Goal: Information Seeking & Learning: Learn about a topic

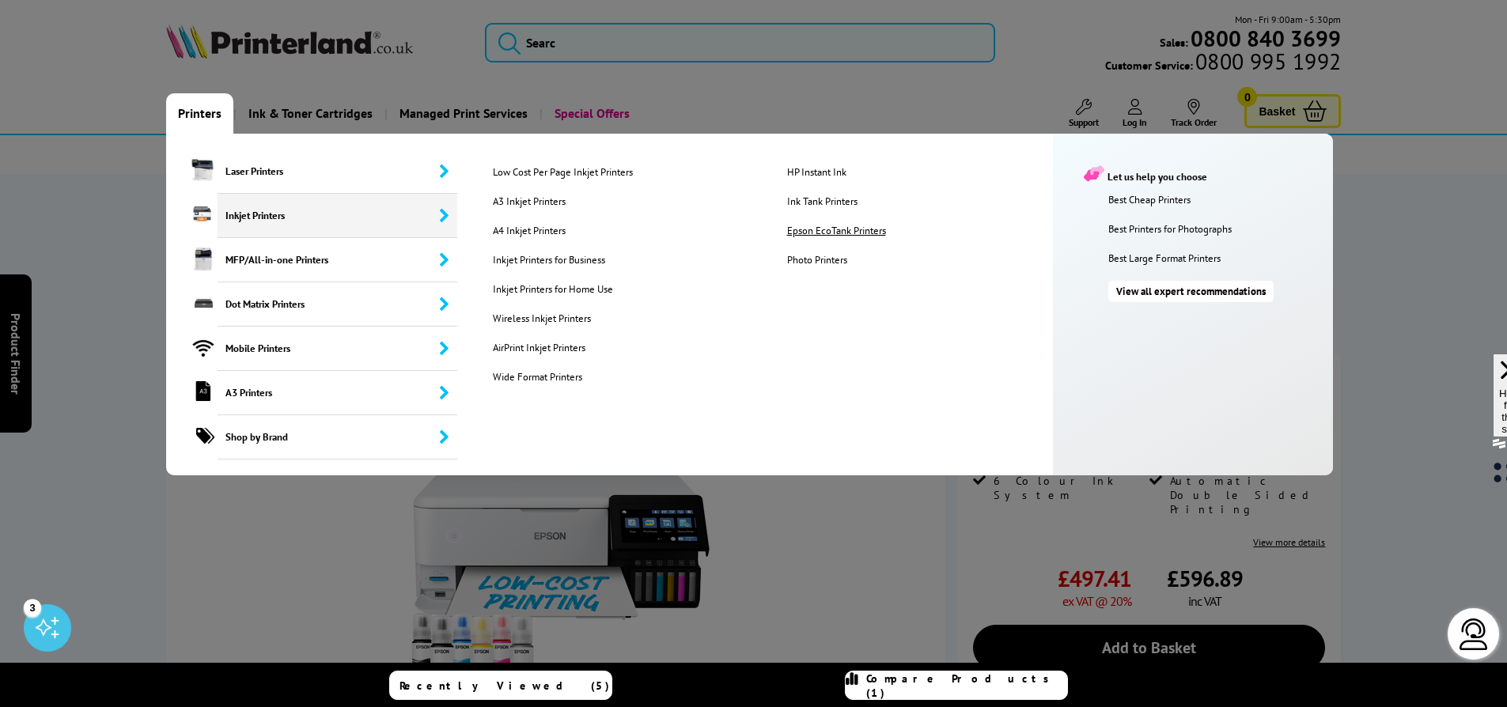
click at [842, 232] on link "Epson EcoTank Printers" at bounding box center [921, 230] width 292 height 13
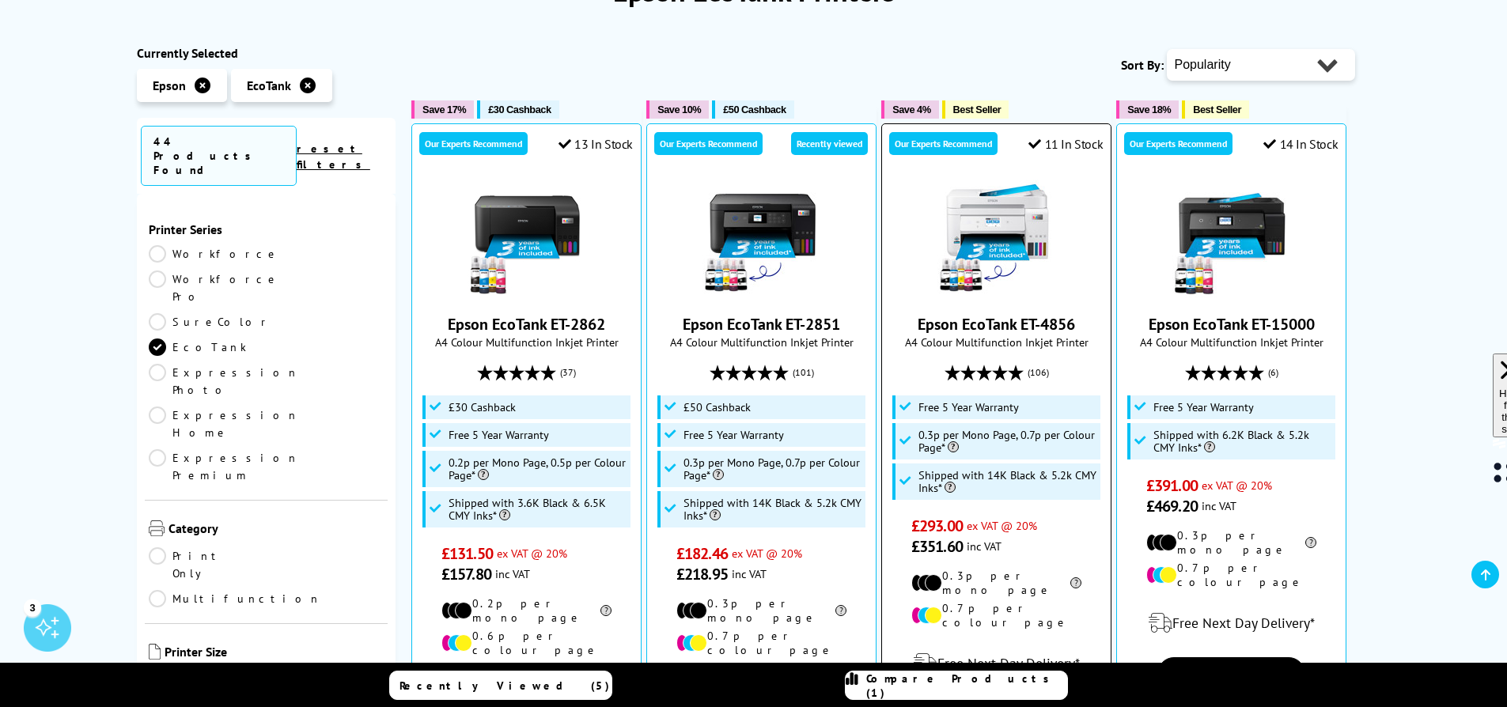
scroll to position [247, 0]
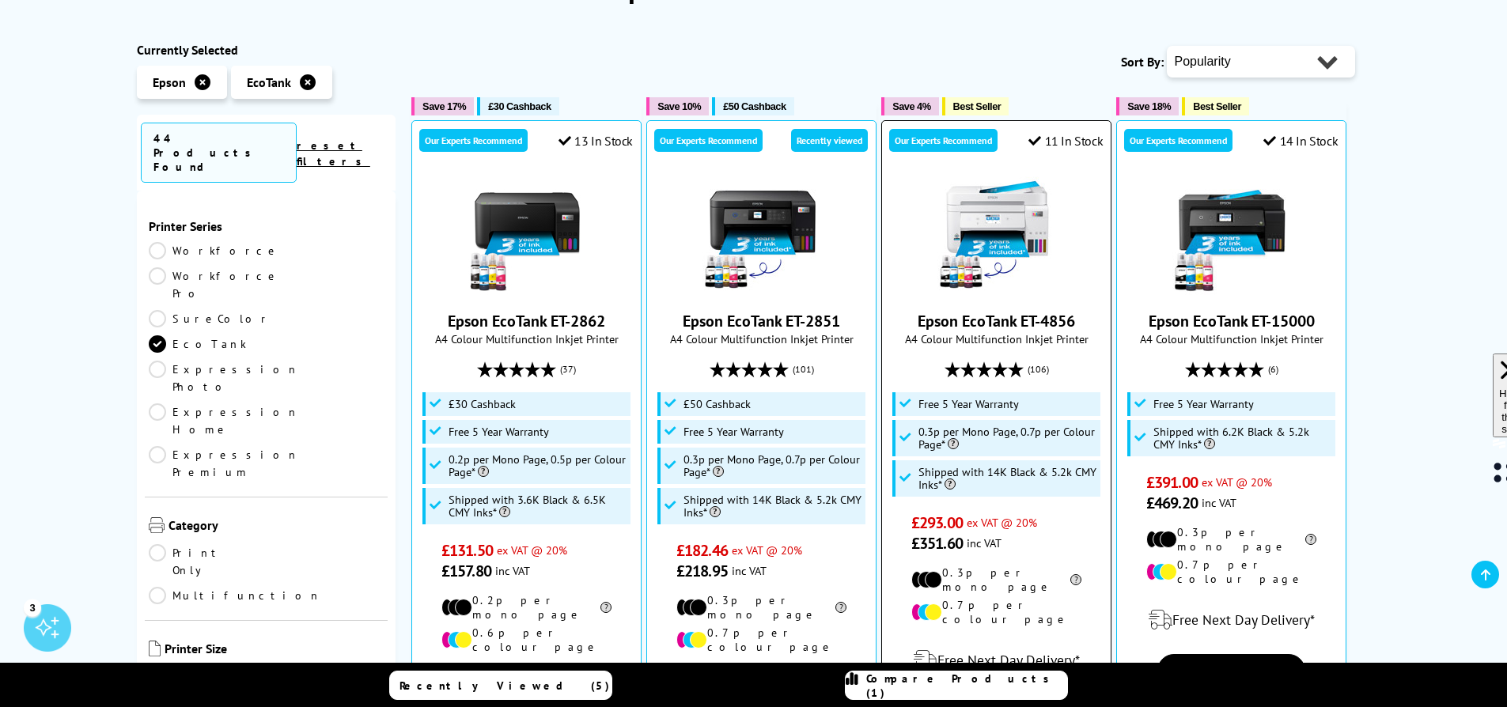
click at [1018, 281] on img at bounding box center [997, 235] width 119 height 119
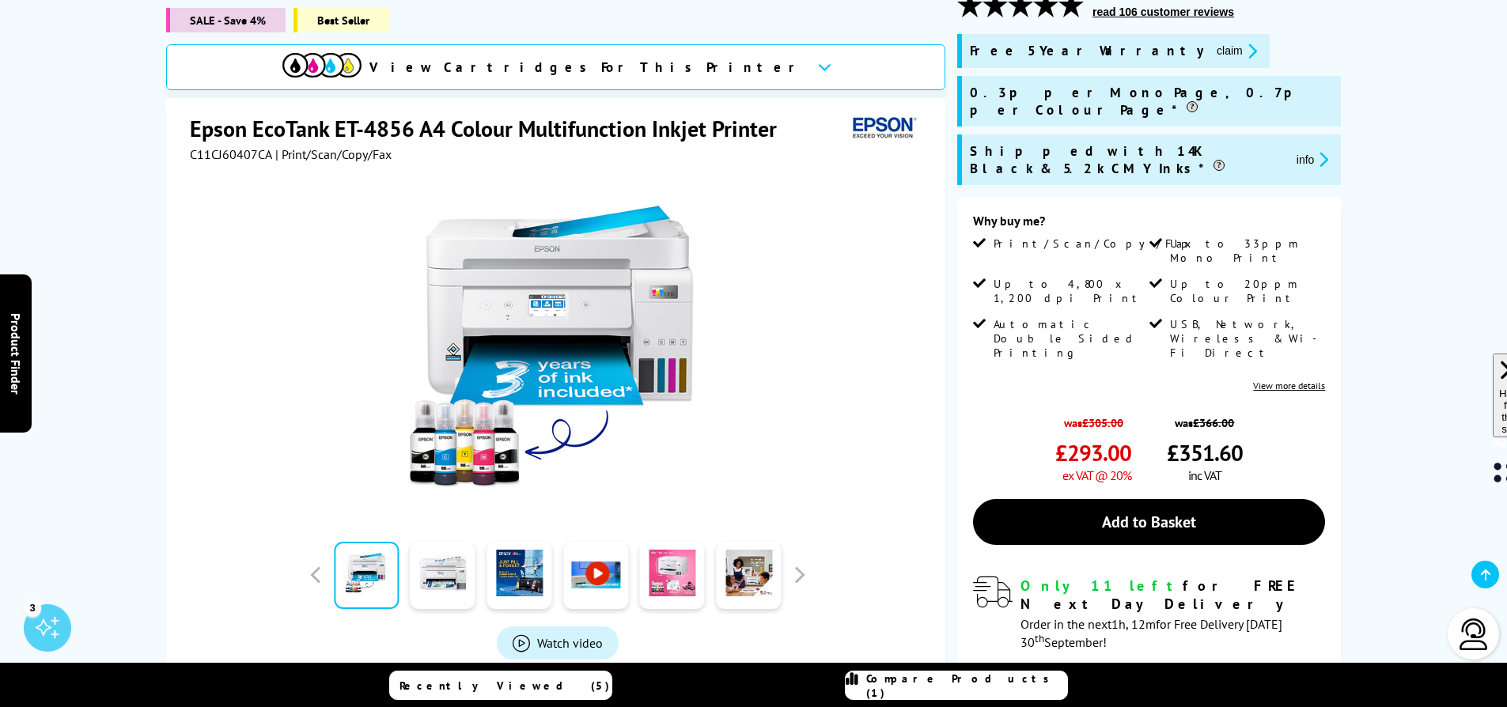
scroll to position [249, 0]
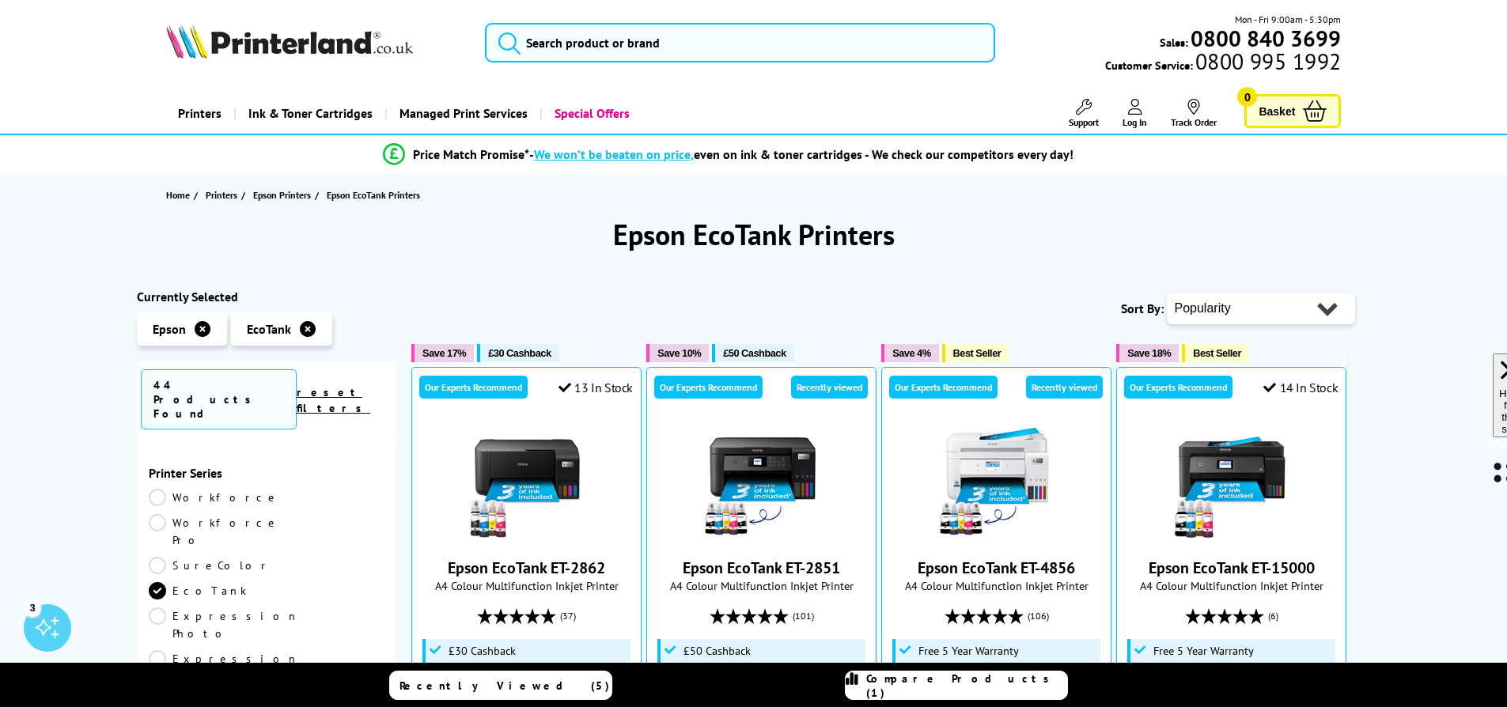
click at [1309, 312] on select "Popularity Rating Price - Low to High Price - High to Low Running Costs - Low t…" at bounding box center [1261, 309] width 188 height 32
select select "Price Descending"
click at [1167, 293] on select "Popularity Rating Price - Low to High Price - High to Low Running Costs - Low t…" at bounding box center [1261, 309] width 188 height 32
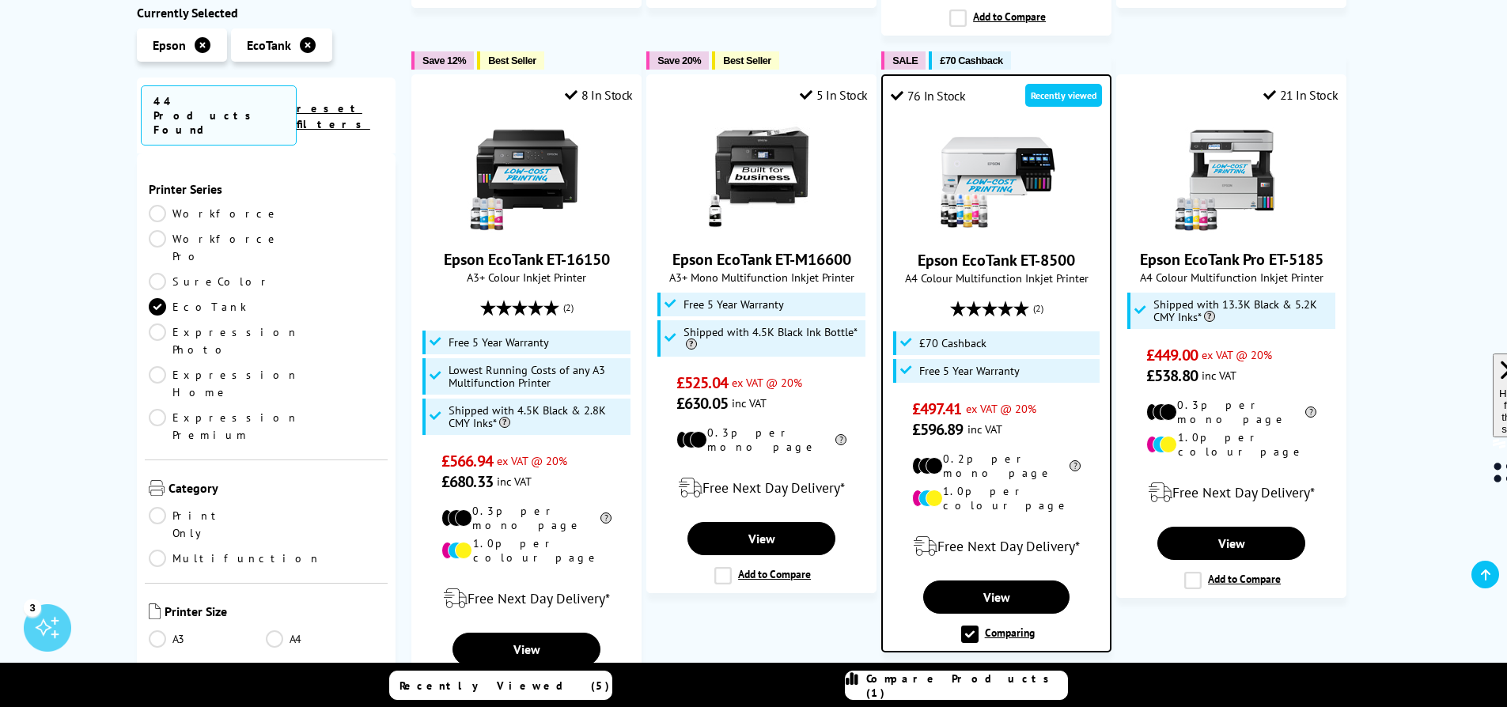
scroll to position [1634, 0]
click at [993, 580] on link "View" at bounding box center [996, 596] width 146 height 33
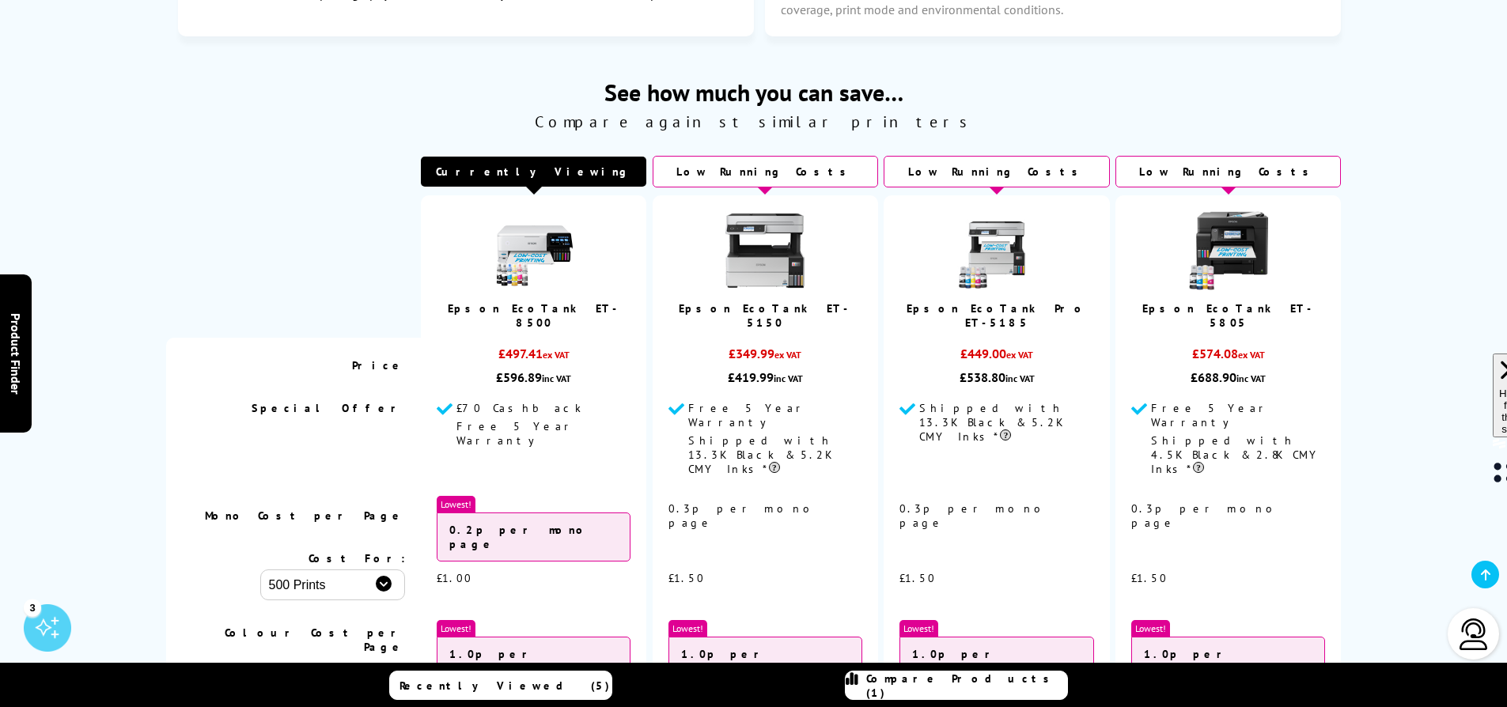
scroll to position [4099, 0]
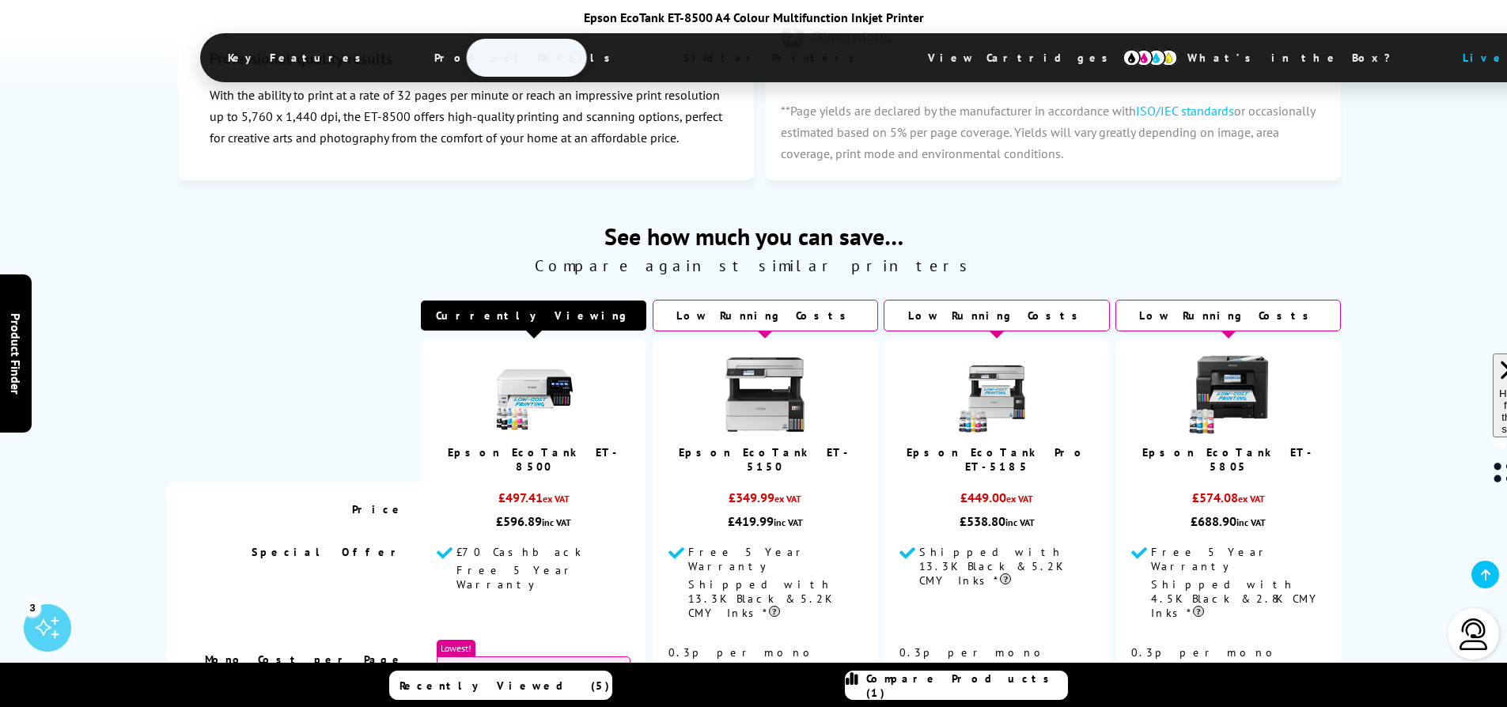
click at [904, 59] on span "View Cartridges" at bounding box center [1025, 57] width 242 height 41
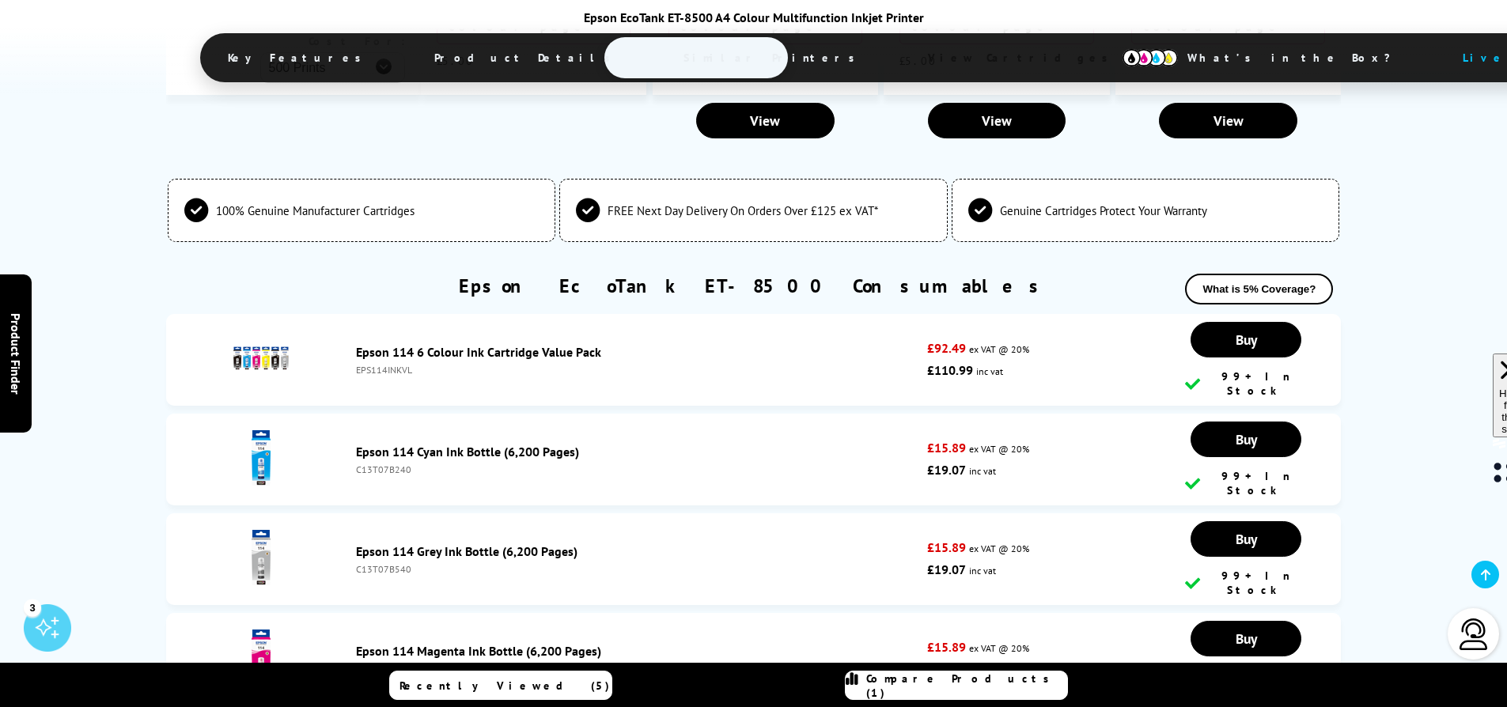
scroll to position [4891, 0]
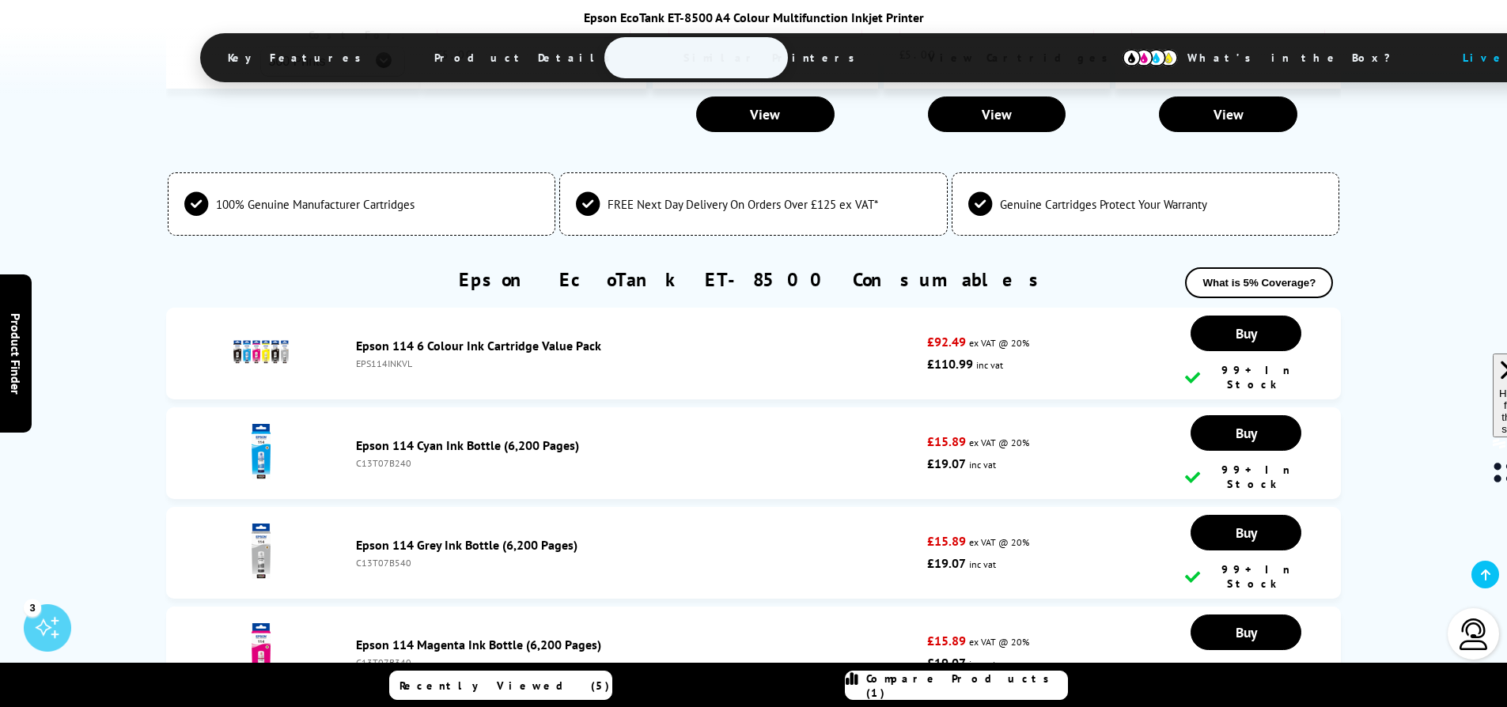
click at [1164, 48] on span "What’s in the Box?" at bounding box center [1297, 58] width 266 height 38
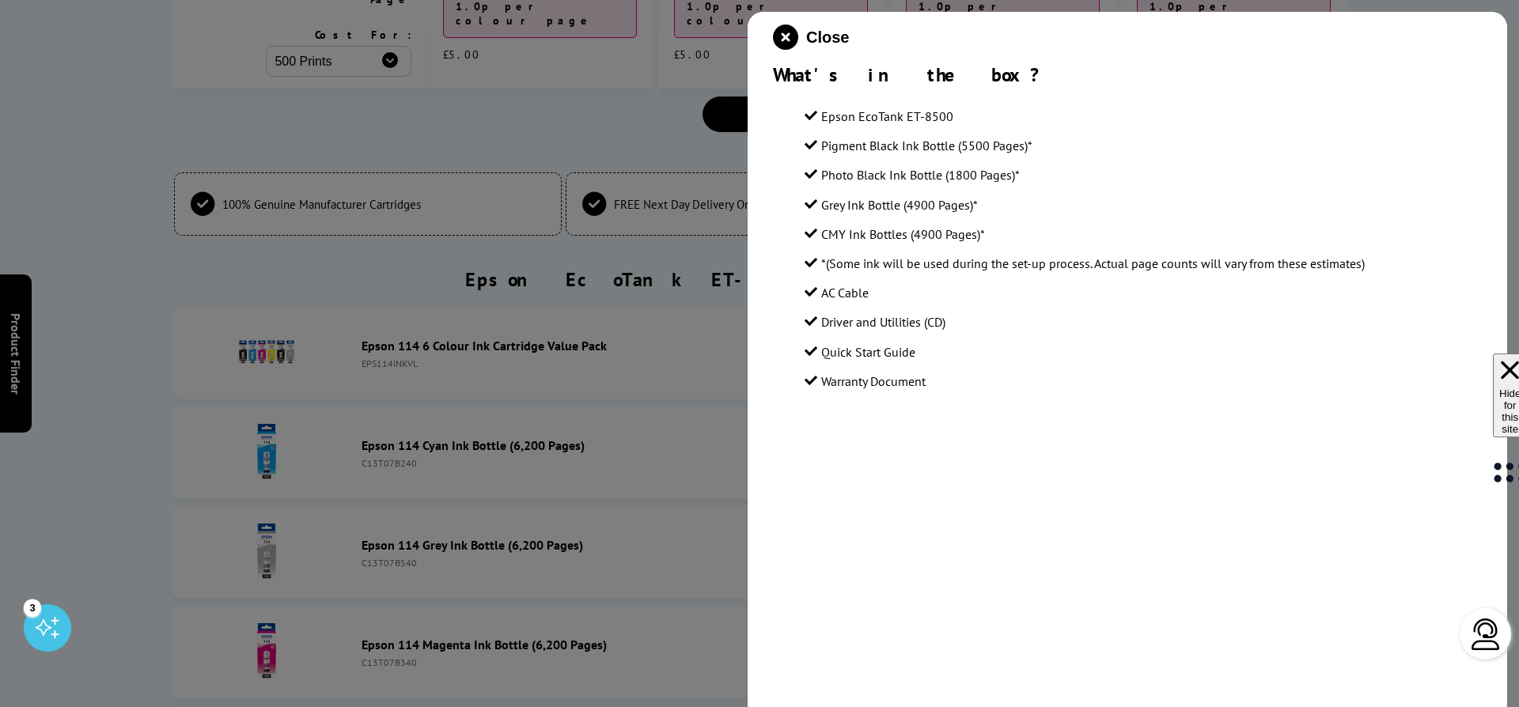
click at [1222, 290] on li "AC Cable" at bounding box center [1143, 292] width 677 height 21
click at [1225, 274] on li "*(Some ink will be used during the set-up process. Actual page counts will vary…" at bounding box center [1143, 263] width 677 height 21
click at [665, 182] on div at bounding box center [759, 353] width 1519 height 707
click at [791, 36] on icon "close modal" at bounding box center [785, 37] width 25 height 25
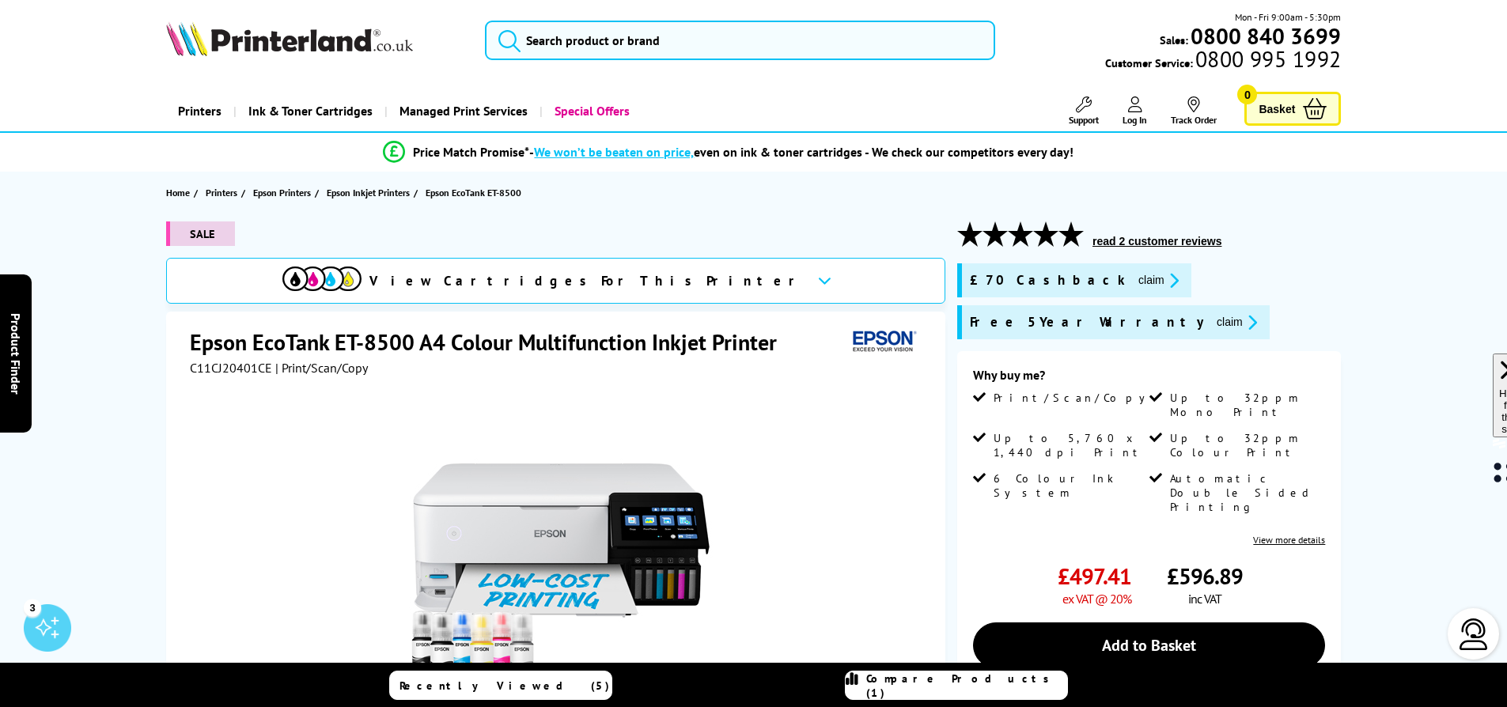
scroll to position [41, 0]
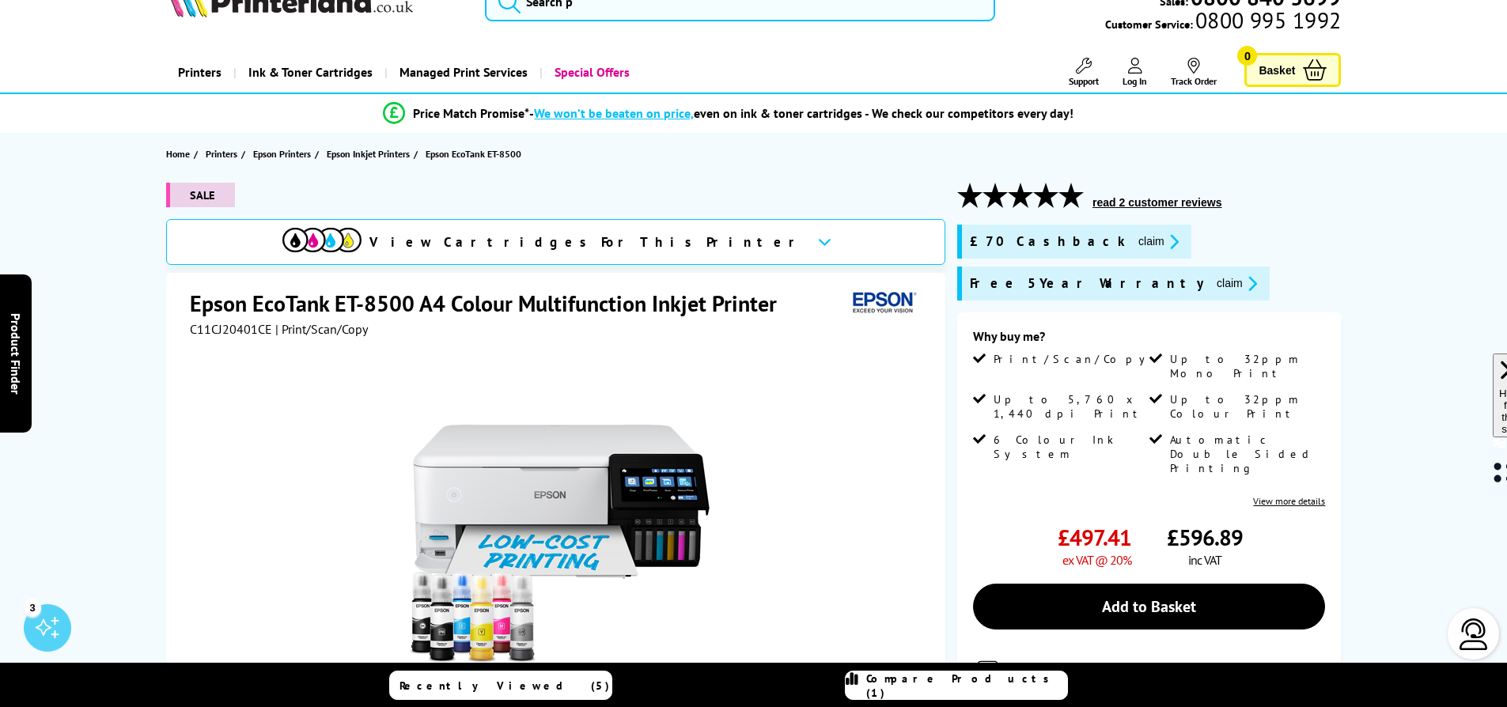
click at [1212, 282] on button "claim" at bounding box center [1237, 284] width 50 height 18
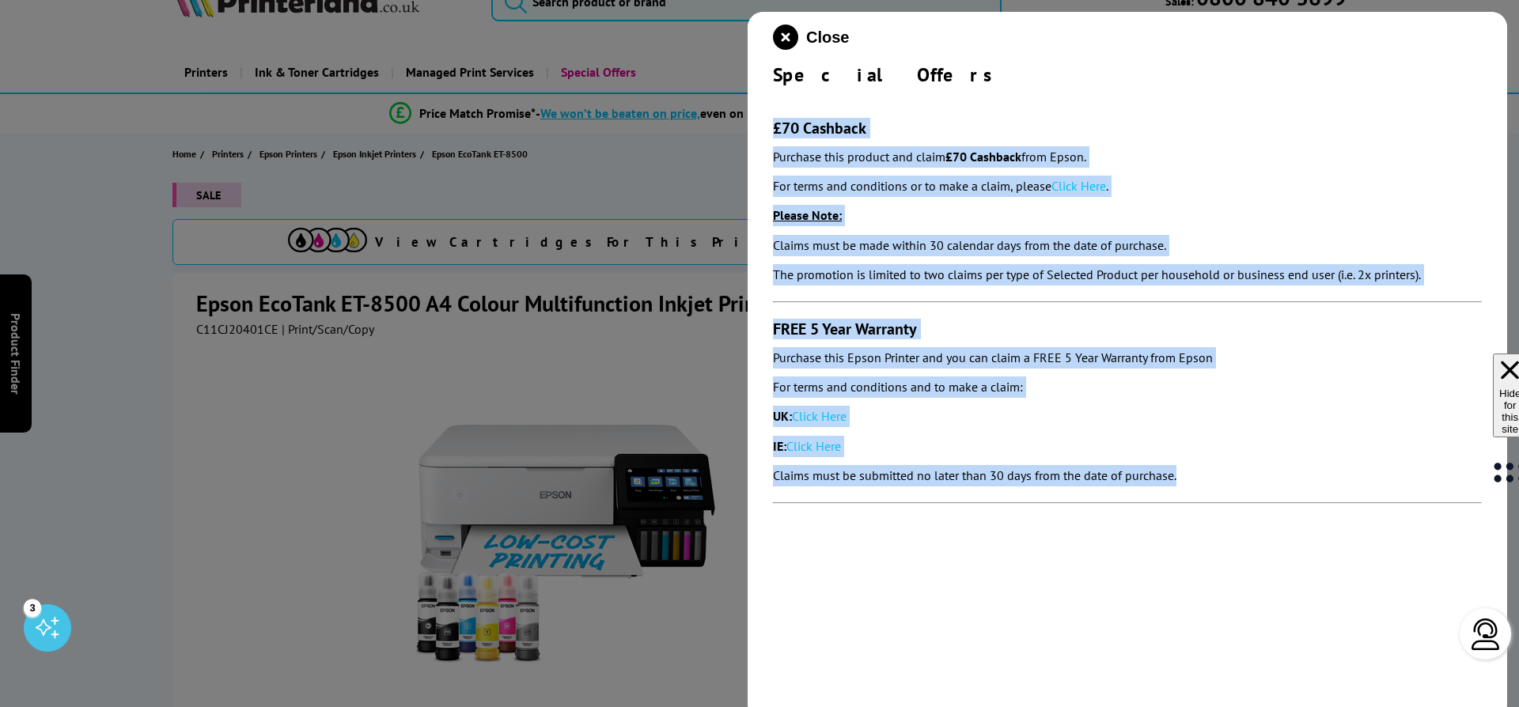
drag, startPoint x: 1226, startPoint y: 493, endPoint x: 788, endPoint y: 91, distance: 594.2
click at [788, 91] on section "£70 Cashback Purchase this product and claim £70 Cashback from Epson. For terms…" at bounding box center [1127, 303] width 709 height 433
click at [1200, 95] on section "£70 Cashback Purchase this product and claim £70 Cashback from Epson. For terms…" at bounding box center [1127, 303] width 709 height 433
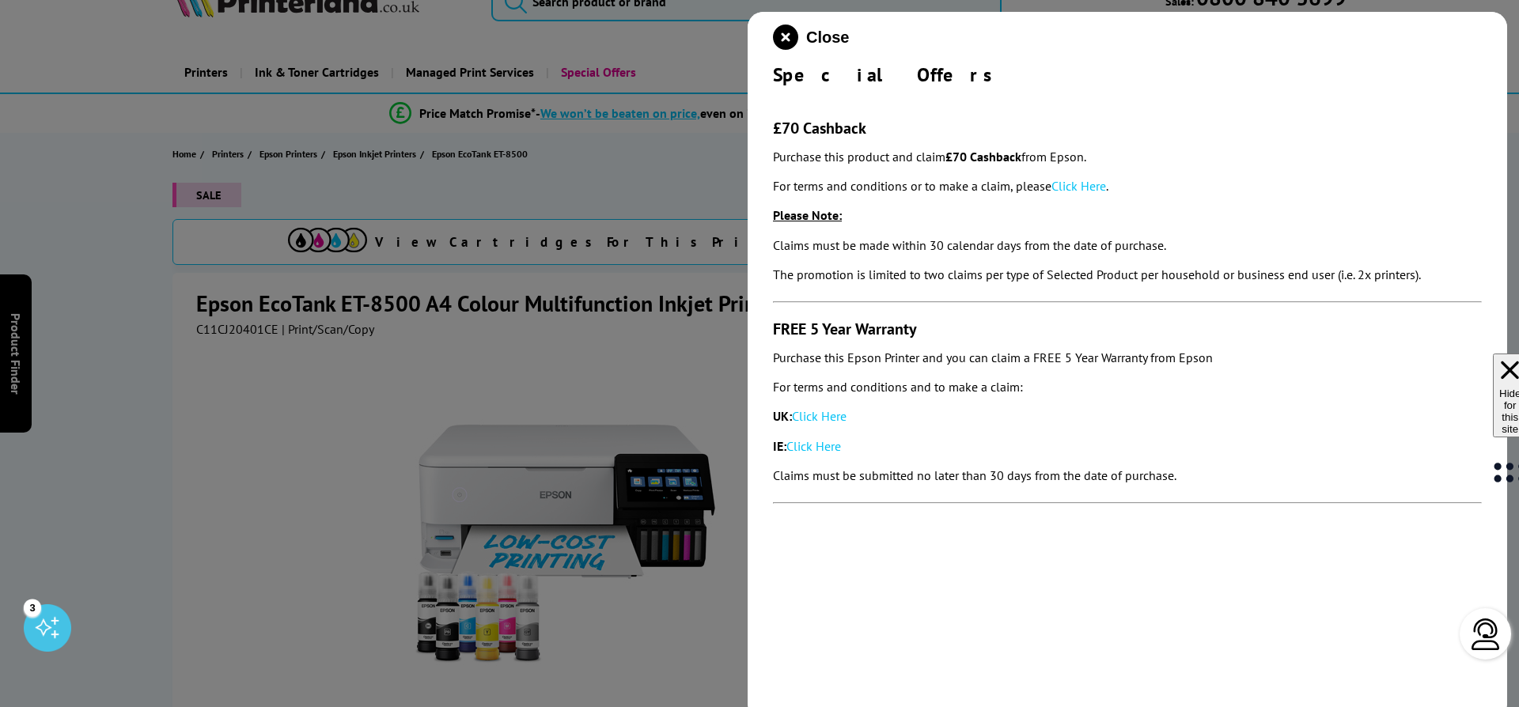
click at [1072, 187] on link "Click Here" at bounding box center [1079, 186] width 55 height 16
click at [790, 31] on icon "close modal" at bounding box center [785, 37] width 25 height 25
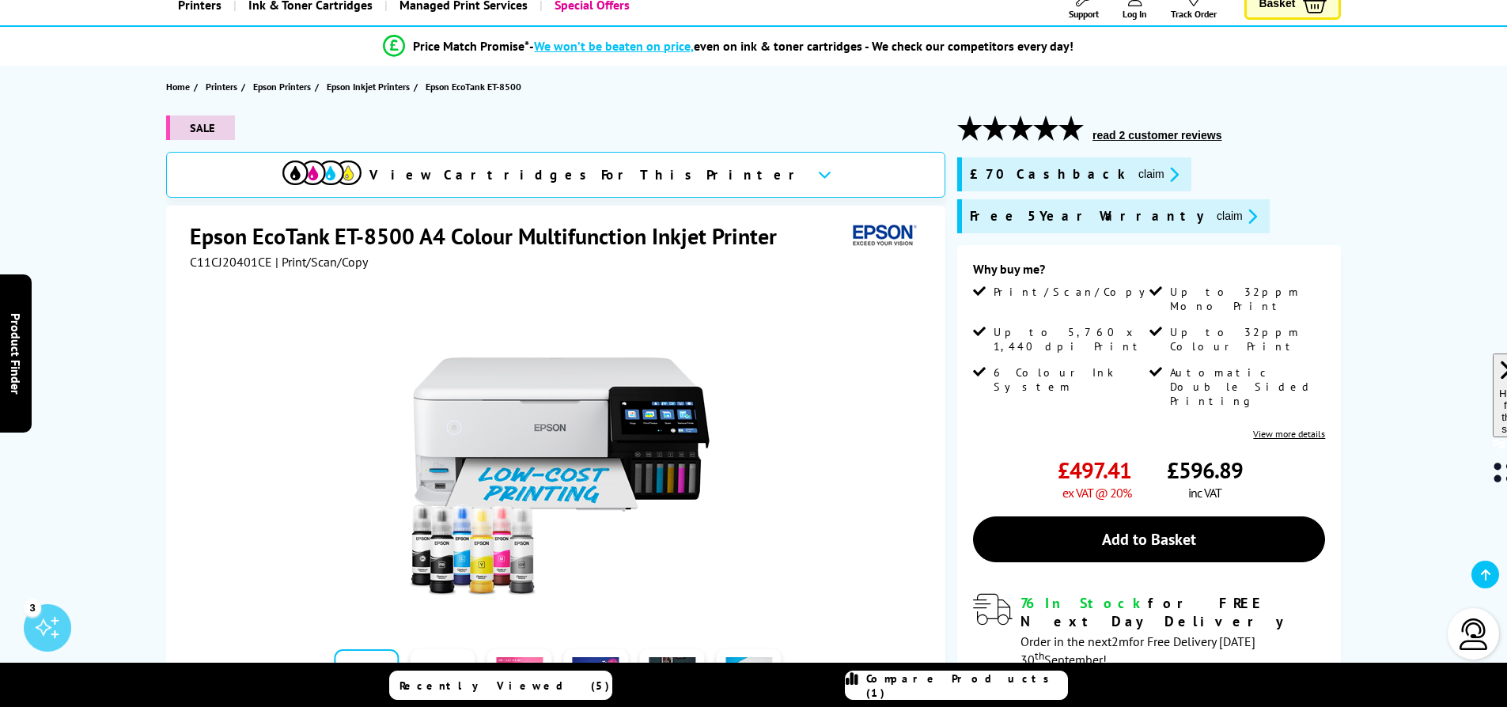
scroll to position [241, 0]
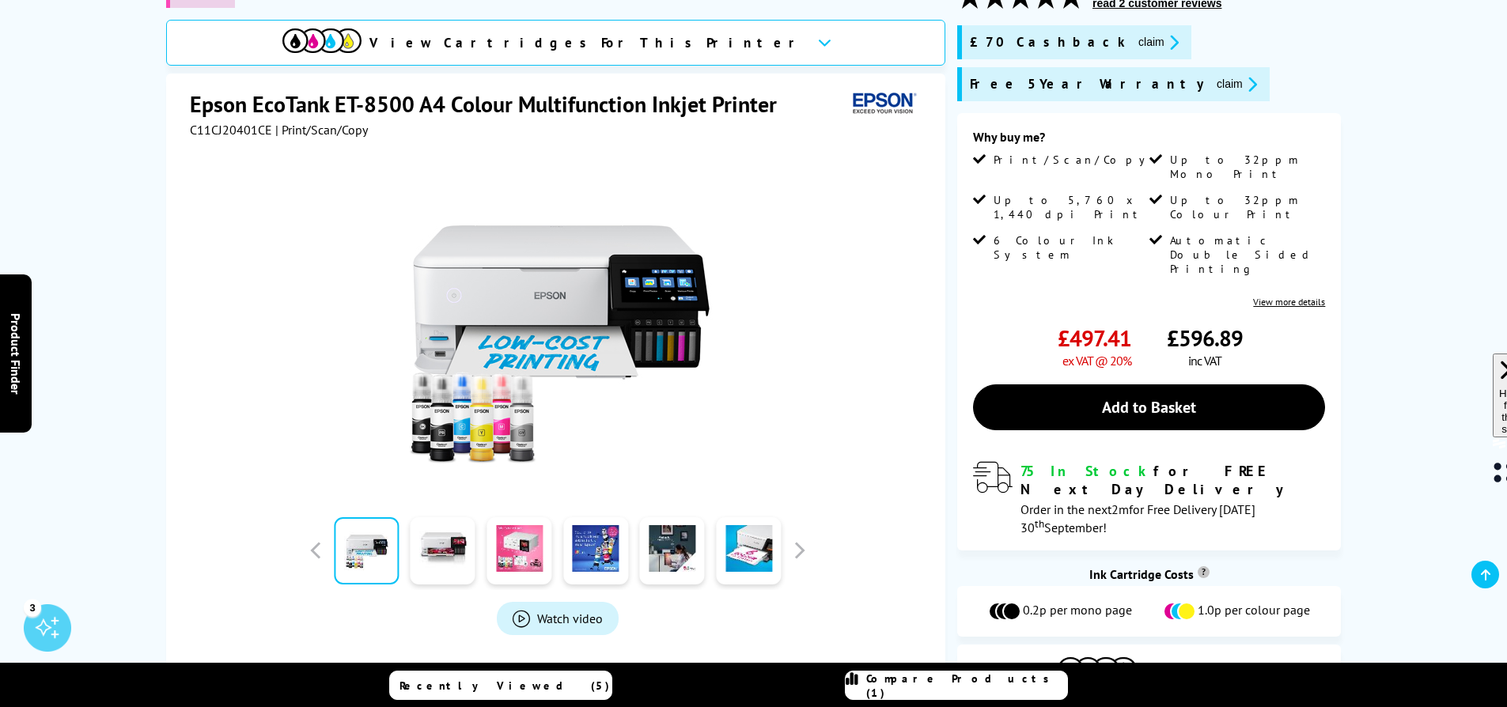
click at [1029, 462] on span "75 In Stock" at bounding box center [1087, 471] width 133 height 18
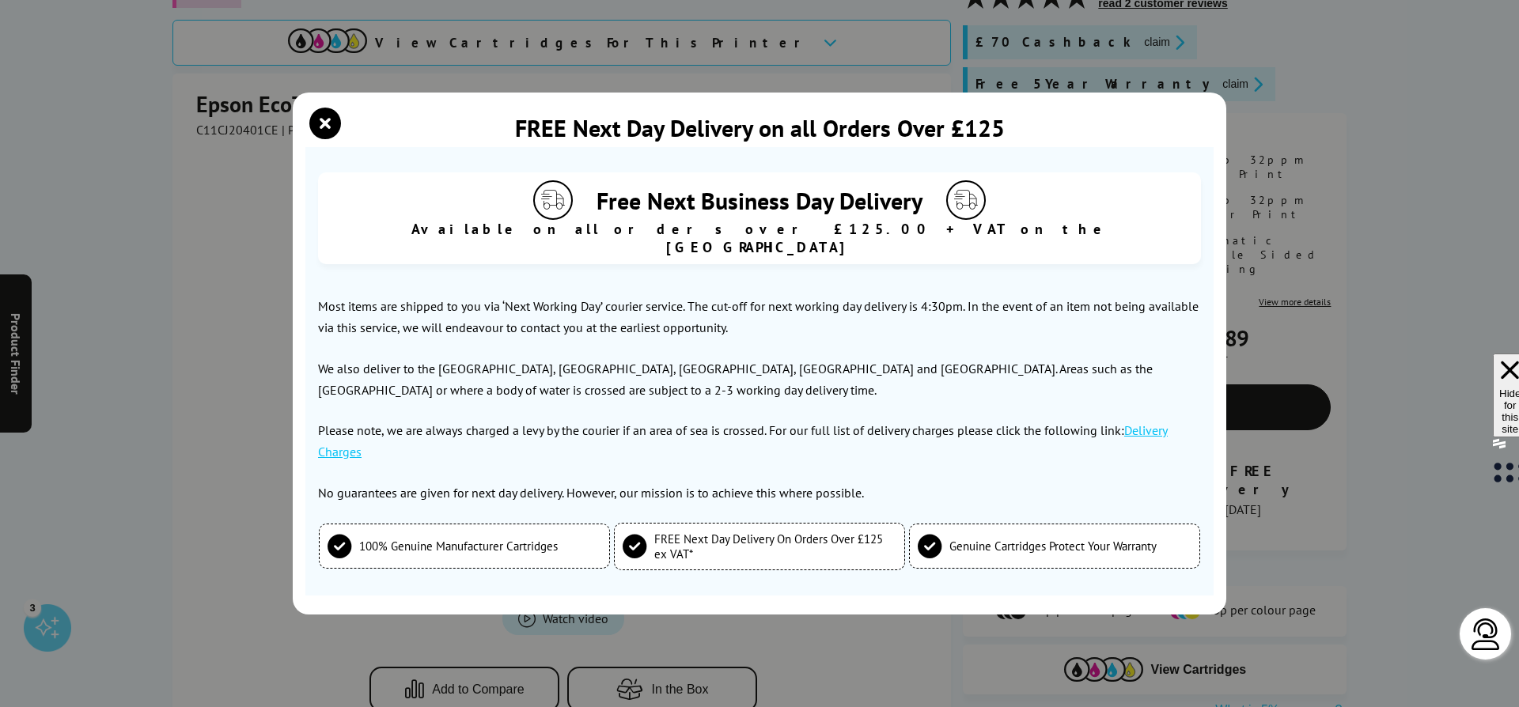
click at [759, 537] on span "FREE Next Day Delivery On Orders Over £125 ex VAT*" at bounding box center [775, 547] width 242 height 30
click at [1374, 276] on div "FREE Next Day Delivery on all Orders Over £125 Free Next Business Day Delivery …" at bounding box center [759, 353] width 1519 height 707
click at [320, 139] on icon "close modal" at bounding box center [325, 124] width 32 height 32
